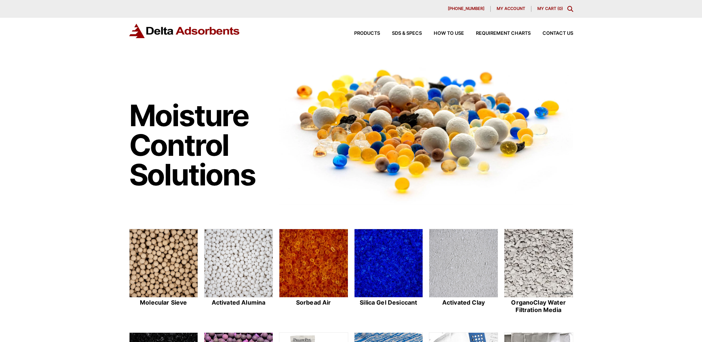
click at [563, 27] on div "Products SDS & SPECS How to Use Requirement Charts Contact Us" at bounding box center [351, 31] width 444 height 14
click at [563, 31] on span "Contact Us" at bounding box center [557, 33] width 31 height 5
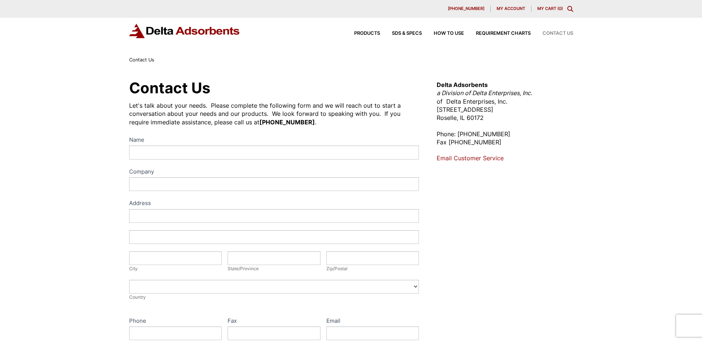
click at [475, 161] on link "Email Customer Service" at bounding box center [469, 157] width 67 height 7
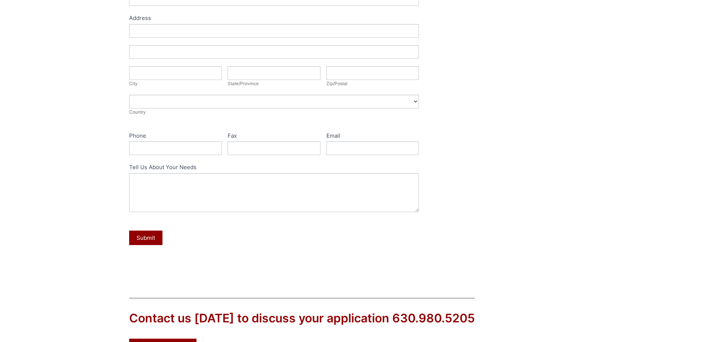
scroll to position [293, 0]
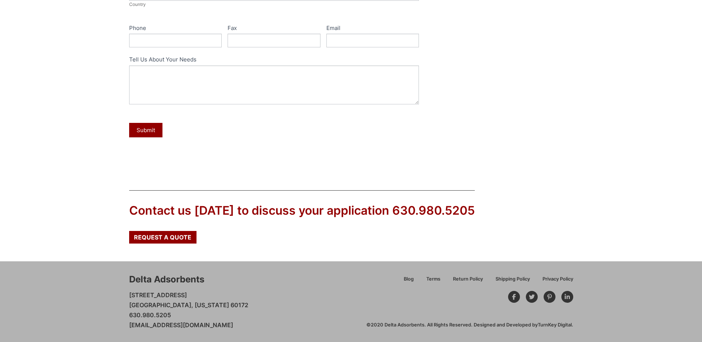
drag, startPoint x: 250, startPoint y: 324, endPoint x: 127, endPoint y: 323, distance: 122.4
click at [127, 323] on div "Delta Adsorbents [STREET_ADDRESS][US_STATE] 630.980.5205 [EMAIL_ADDRESS][DOMAIN…" at bounding box center [351, 301] width 702 height 81
copy link "[EMAIL_ADDRESS][DOMAIN_NAME]"
